Goal: Book appointment/travel/reservation

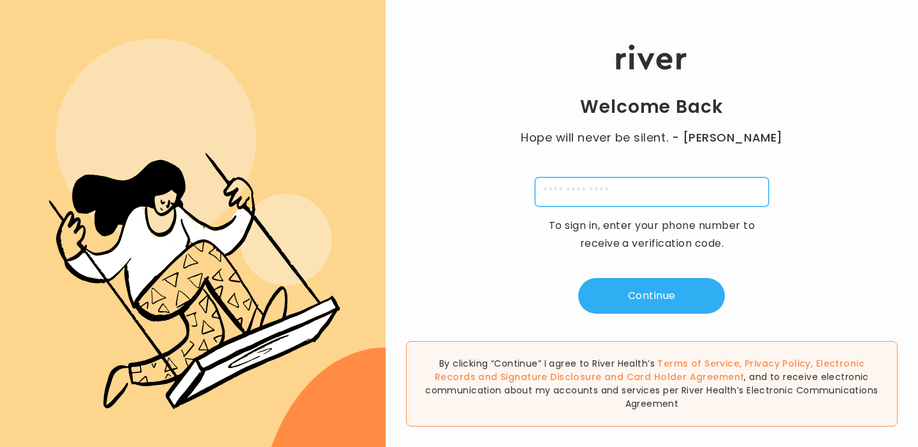
click at [568, 199] on input "tel" at bounding box center [652, 191] width 234 height 29
type input "**********"
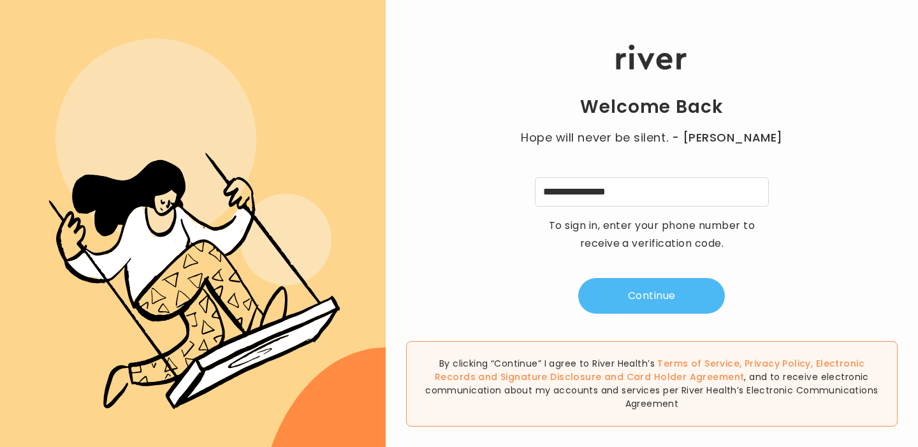
click at [666, 292] on button "Continue" at bounding box center [651, 296] width 147 height 36
type input "*"
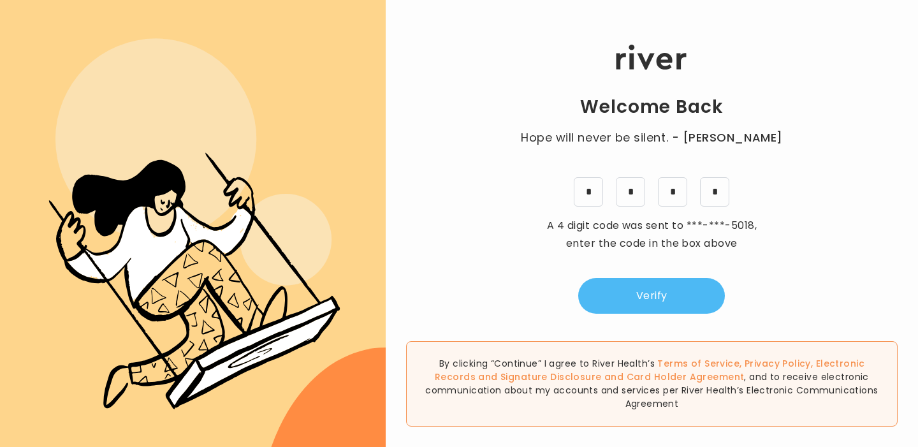
click at [652, 289] on button "Verify" at bounding box center [651, 296] width 147 height 36
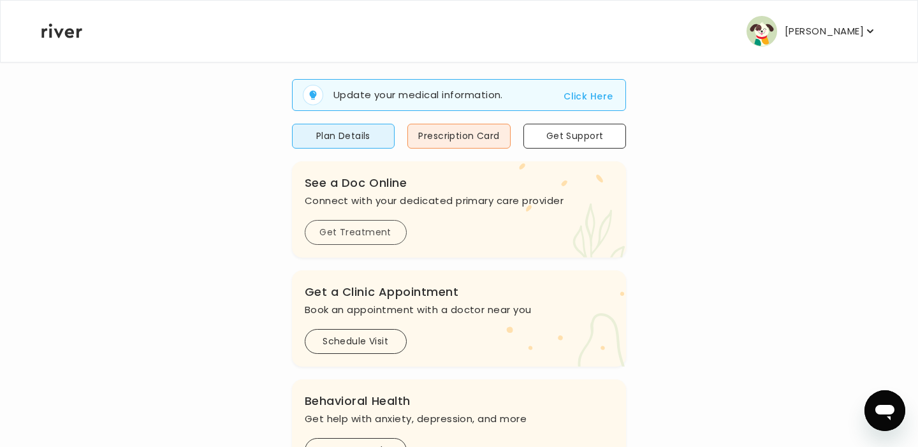
scroll to position [133, 0]
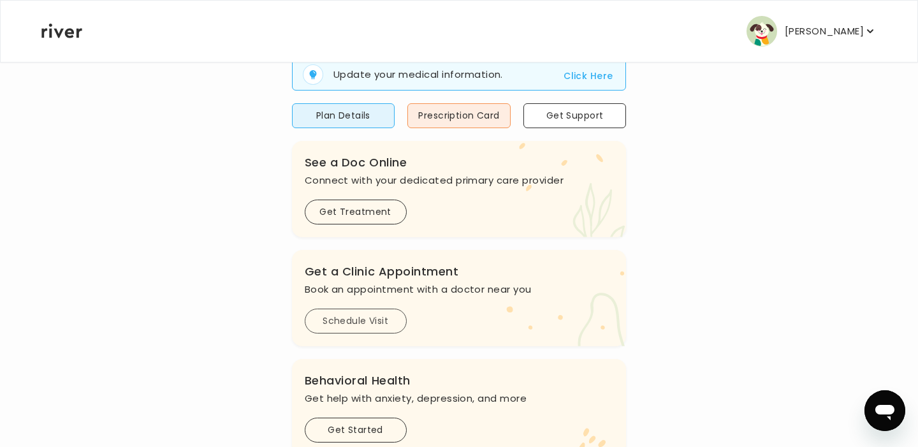
click at [344, 324] on button "Schedule Visit" at bounding box center [356, 321] width 102 height 25
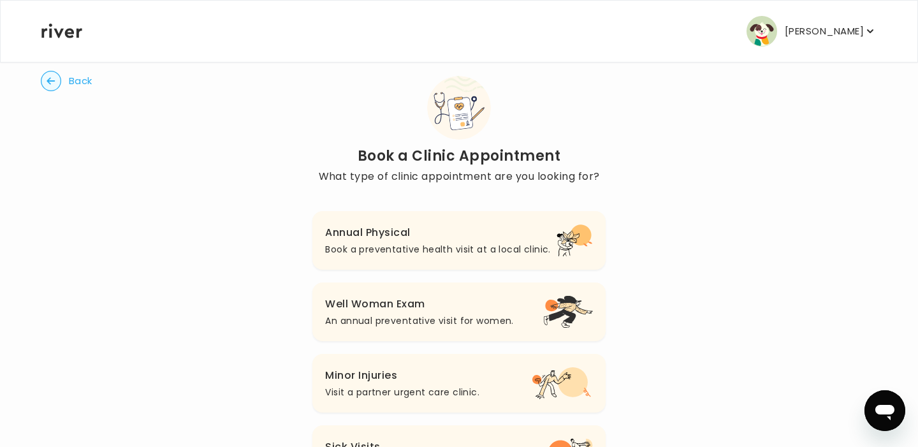
scroll to position [11, 0]
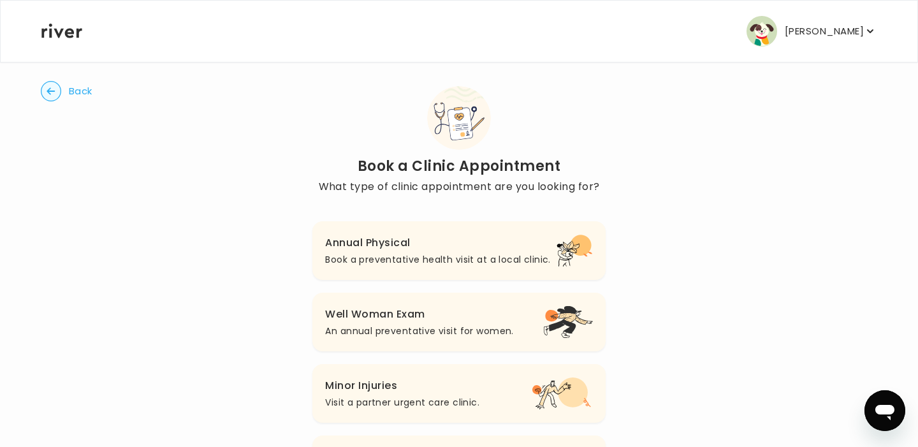
click at [452, 246] on h3 "Annual Physical" at bounding box center [437, 243] width 225 height 18
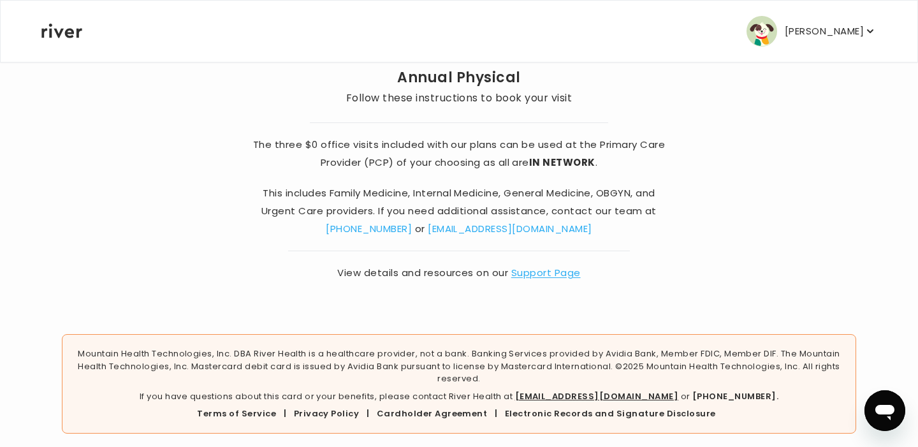
scroll to position [119, 0]
